Goal: Task Accomplishment & Management: Use online tool/utility

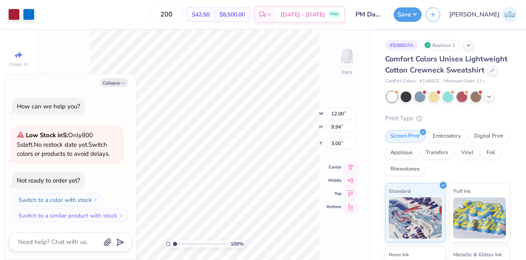
type textarea "x"
type input "7.75"
type input "2.91"
type input "5.87"
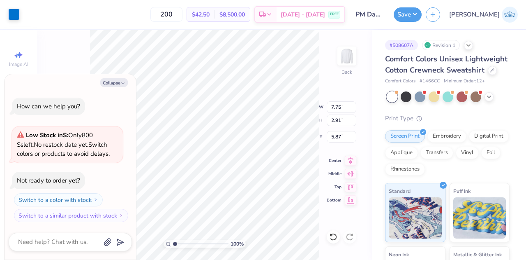
type textarea "x"
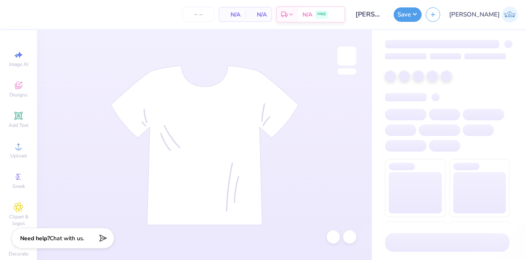
type input "24"
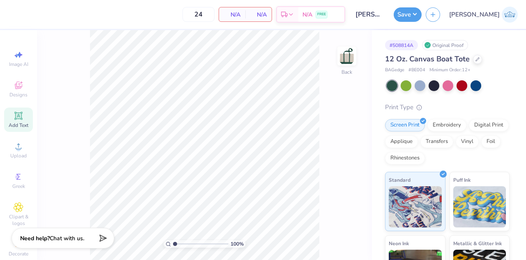
click at [11, 124] on span "Add Text" at bounding box center [19, 125] width 20 height 7
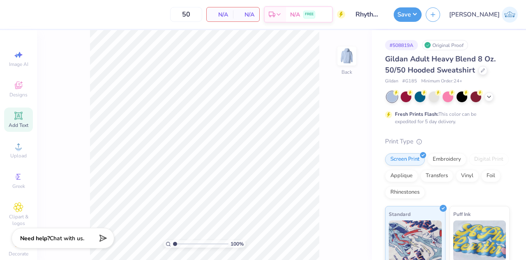
click at [20, 119] on icon at bounding box center [19, 116] width 10 height 10
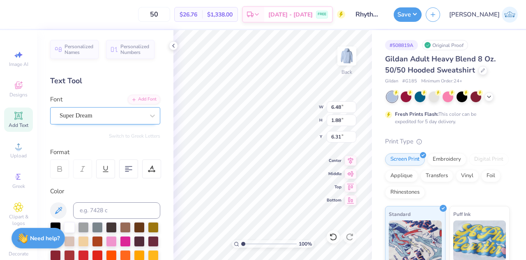
click at [96, 120] on div "Super Dream" at bounding box center [102, 115] width 86 height 13
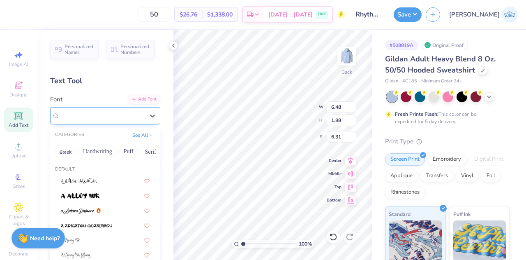
click at [93, 119] on span "Super Dream" at bounding box center [76, 115] width 33 height 9
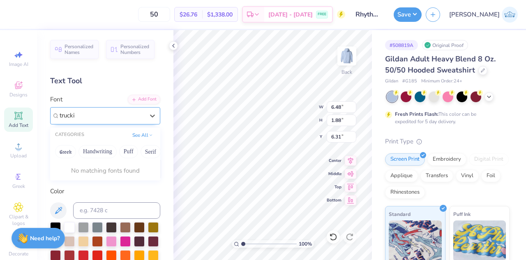
type input "truck"
click at [95, 119] on div at bounding box center [102, 115] width 86 height 13
click at [145, 114] on div at bounding box center [152, 115] width 15 height 15
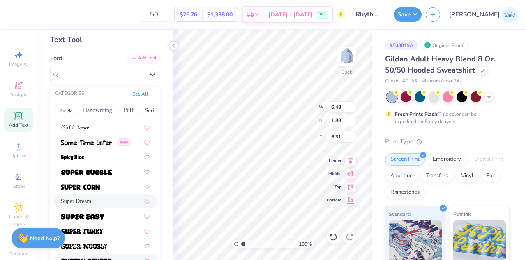
scroll to position [3949, 0]
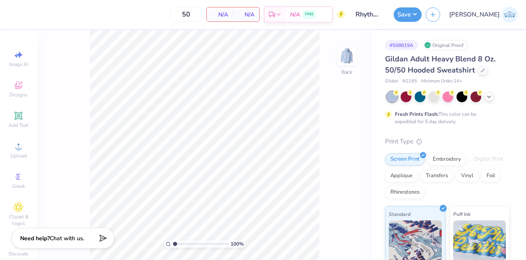
drag, startPoint x: 18, startPoint y: 122, endPoint x: 526, endPoint y: 3, distance: 521.7
click at [19, 122] on span "Add Text" at bounding box center [19, 125] width 20 height 7
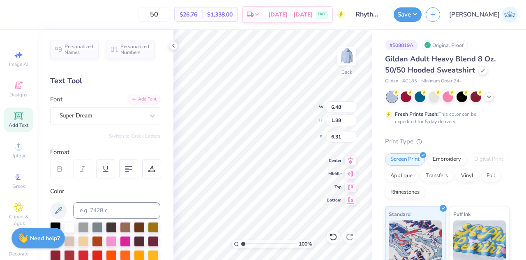
scroll to position [7, 1]
type textarea "T"
type textarea "RDT"
click at [56, 221] on div at bounding box center [55, 226] width 11 height 11
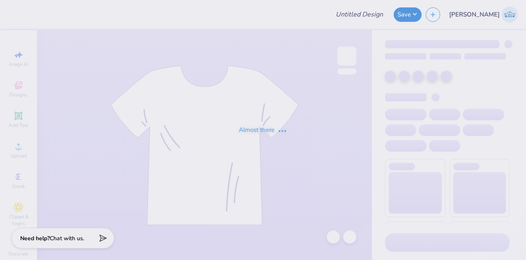
type input "Merch for Veritas Club"
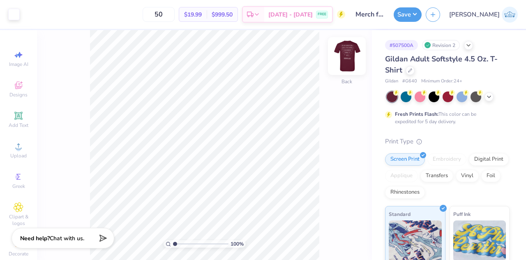
click at [346, 55] on img at bounding box center [347, 55] width 33 height 33
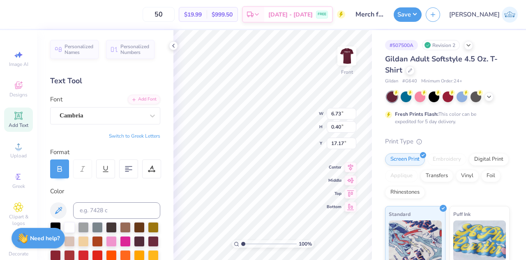
scroll to position [7, 5]
type textarea "Pepperdine Veritas Club"
